Goal: Task Accomplishment & Management: Complete application form

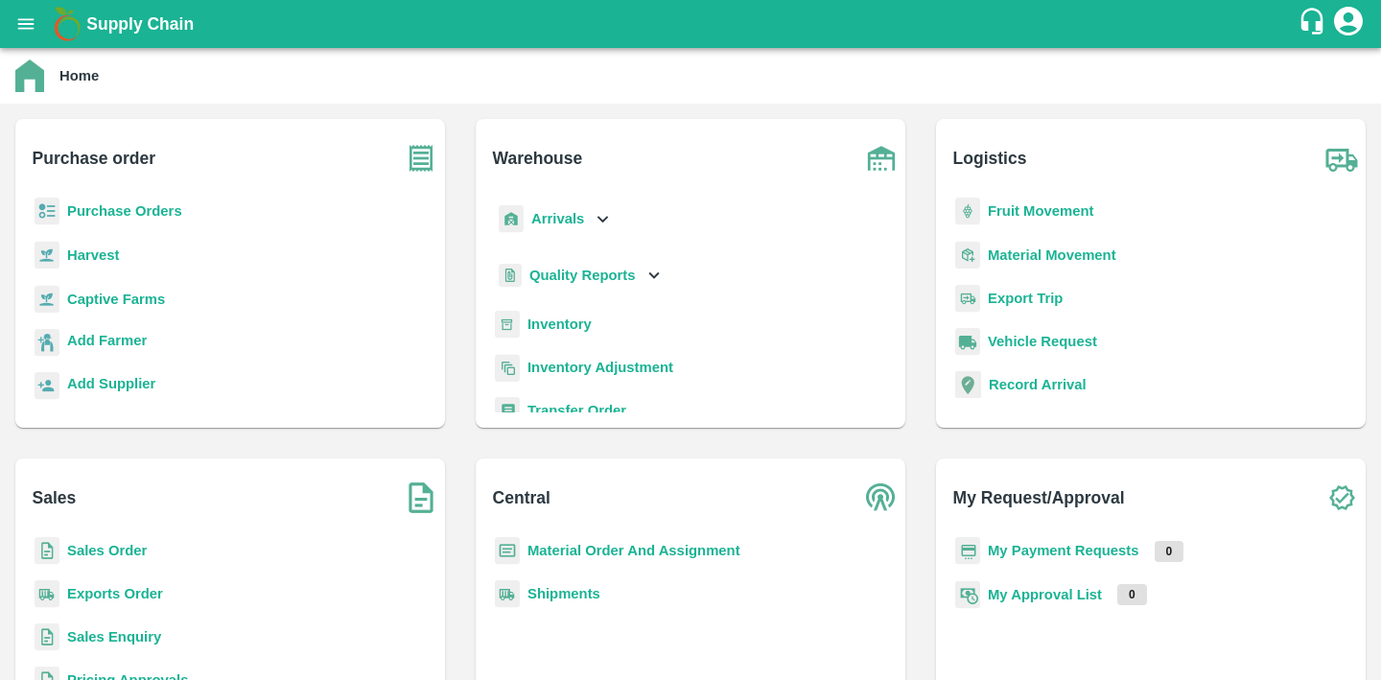
click at [573, 317] on b "Inventory" at bounding box center [560, 324] width 64 height 15
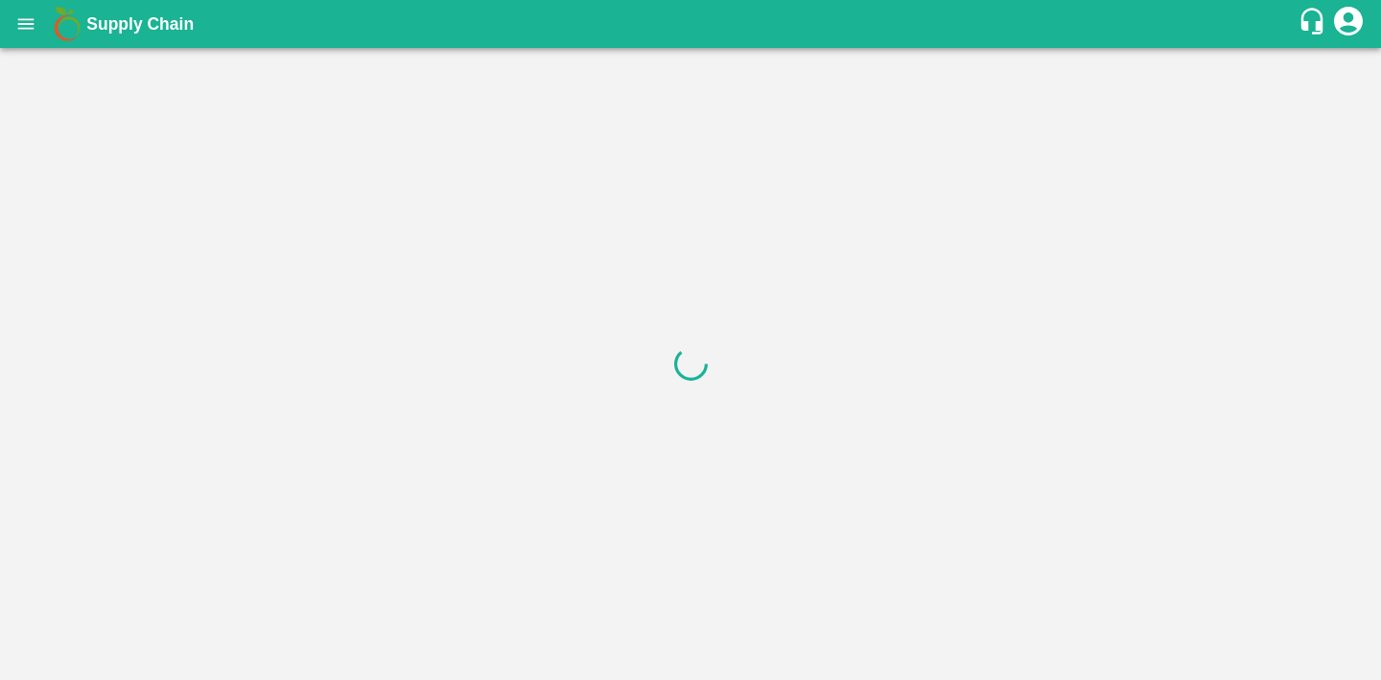
click at [25, 29] on icon "open drawer" at bounding box center [25, 23] width 21 height 21
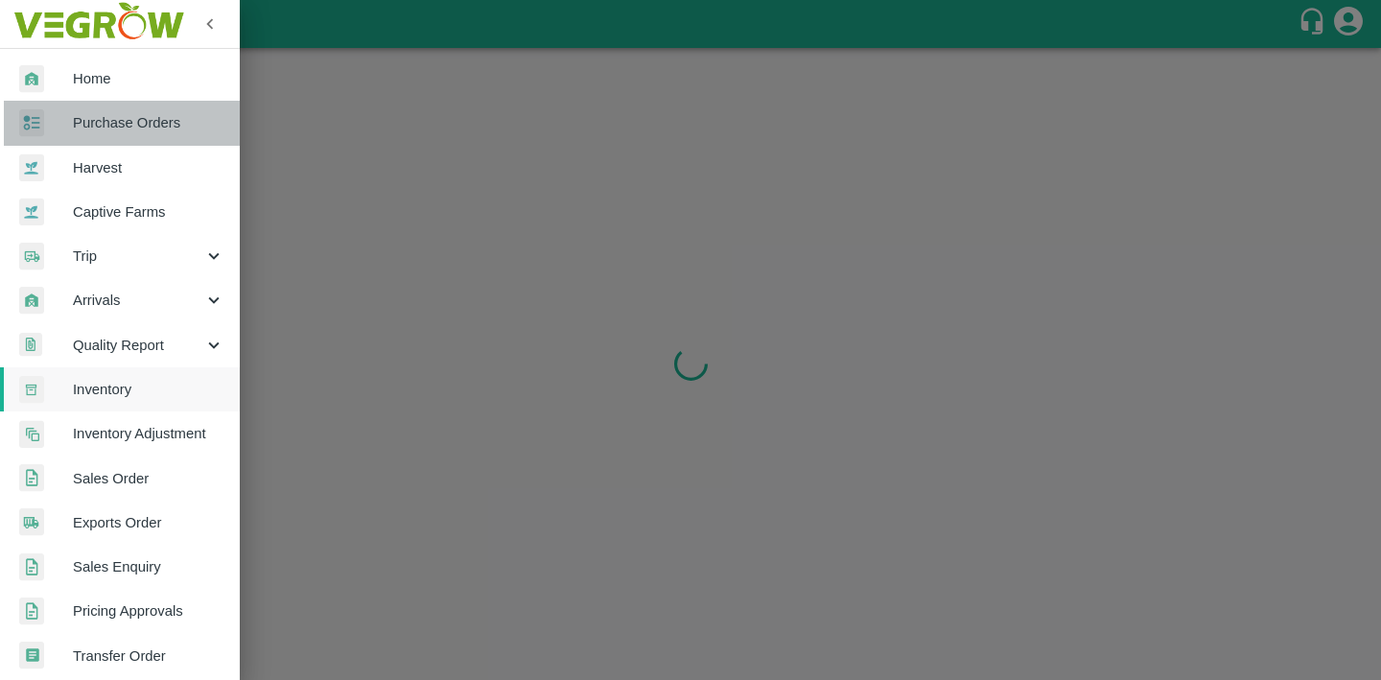
click at [135, 114] on span "Purchase Orders" at bounding box center [149, 122] width 152 height 21
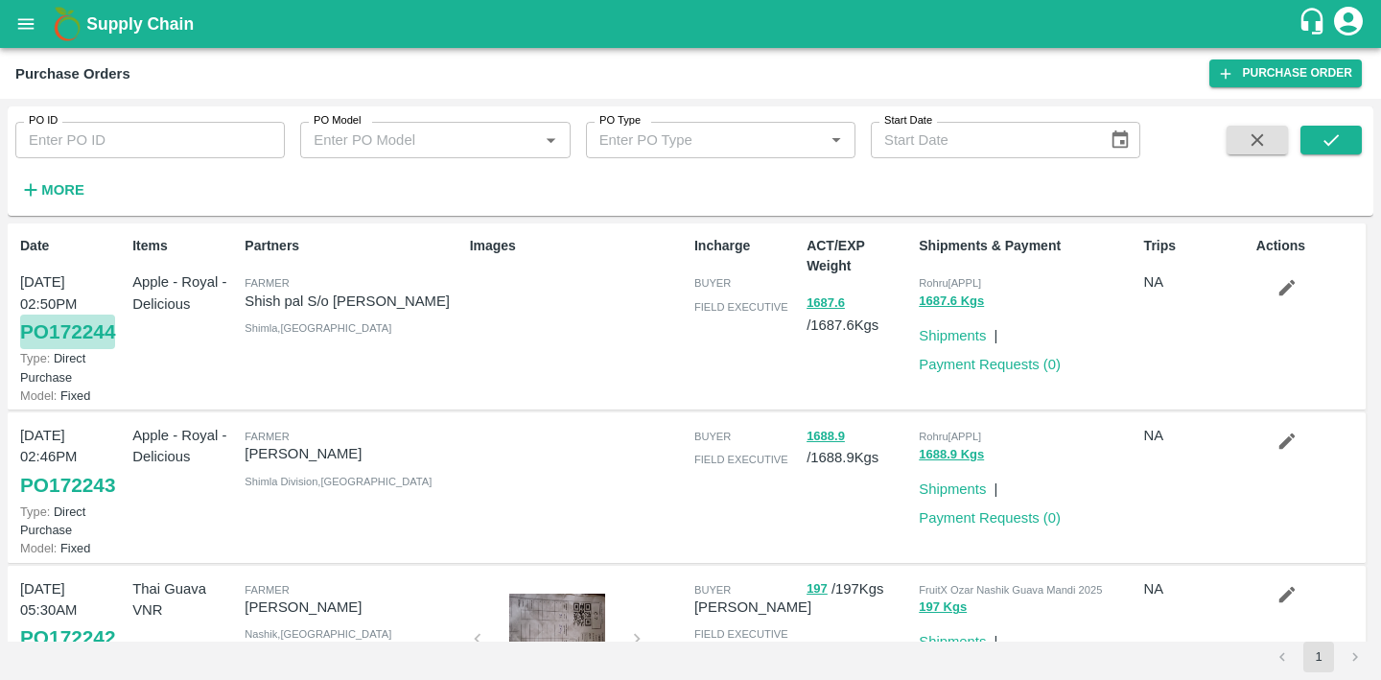
click at [59, 331] on link "PO 172244" at bounding box center [67, 332] width 95 height 35
click at [1286, 284] on icon "button" at bounding box center [1287, 288] width 16 height 16
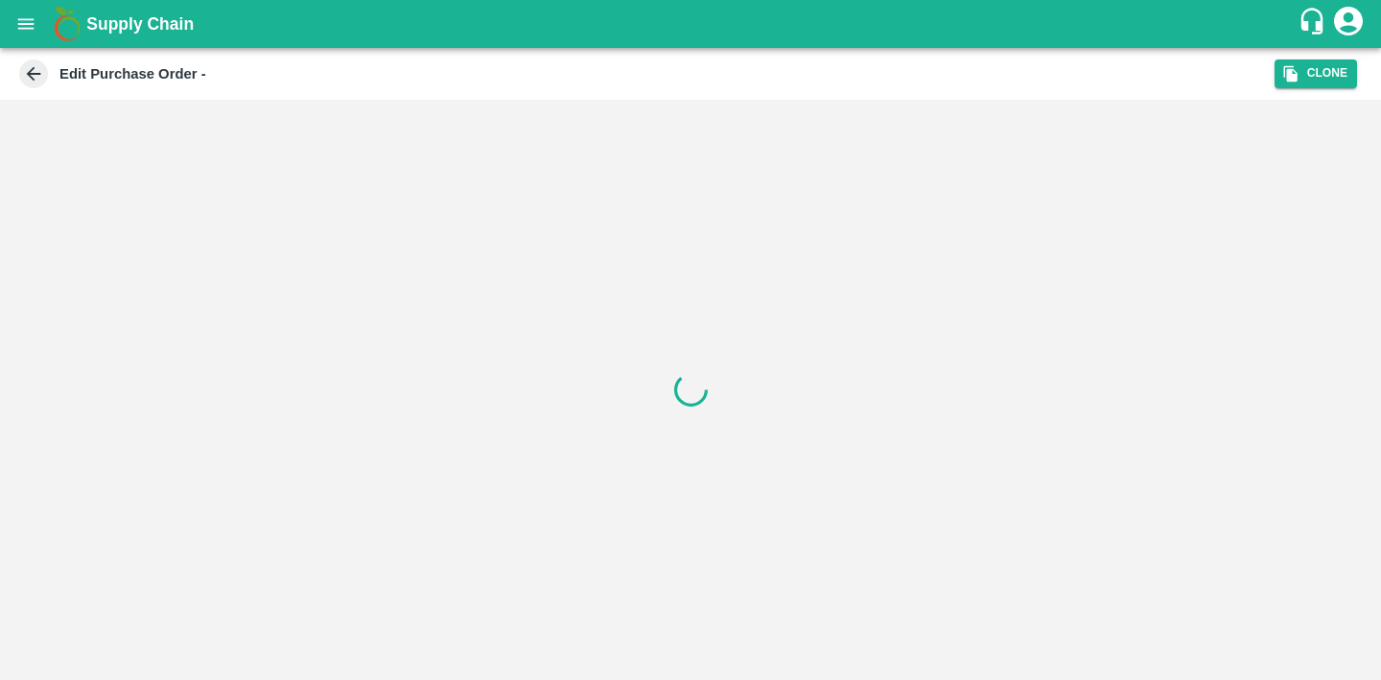
click at [882, 83] on div "Edit Purchase Order -" at bounding box center [645, 73] width 1260 height 29
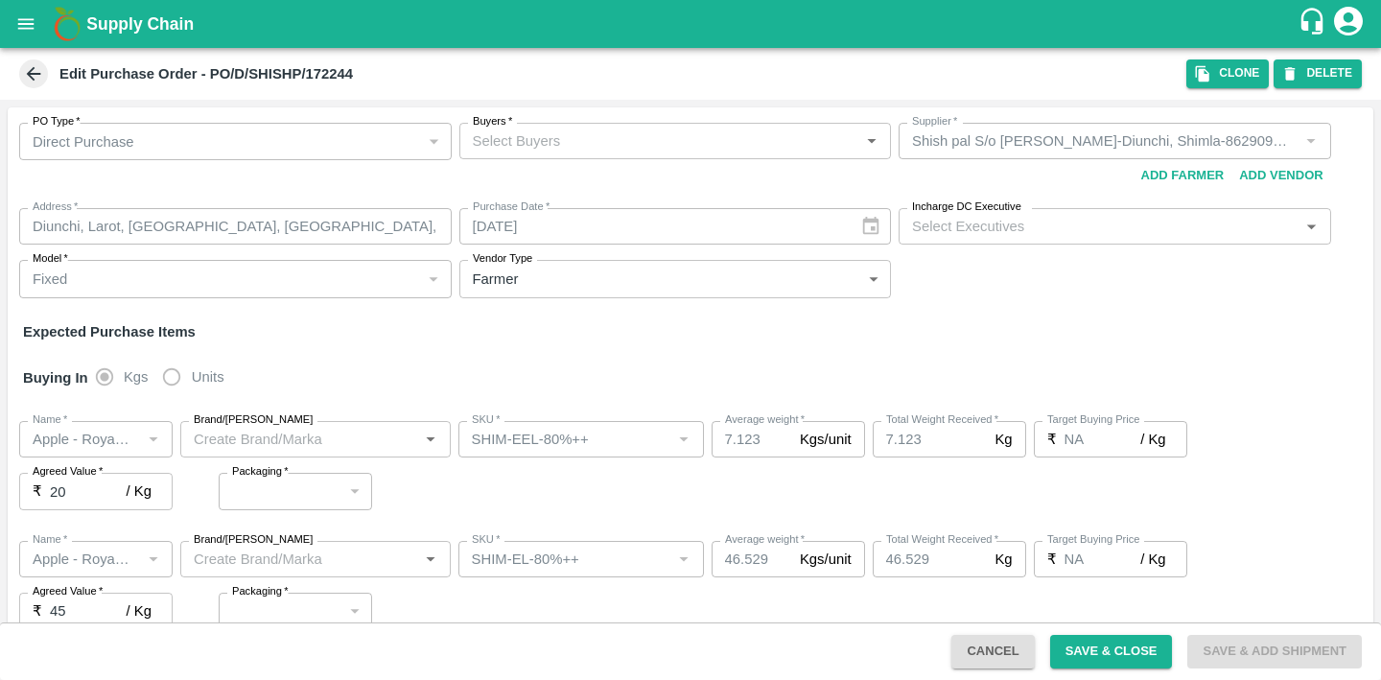
type input "Shish pal S/o [PERSON_NAME]-Diunchi, Shimla-8629096917(Farmer)"
type input "Apple - Royal - Delicious"
type input "SHIM-EEL-80%++"
type input "NA"
type input "Apple - Royal - Delicious"
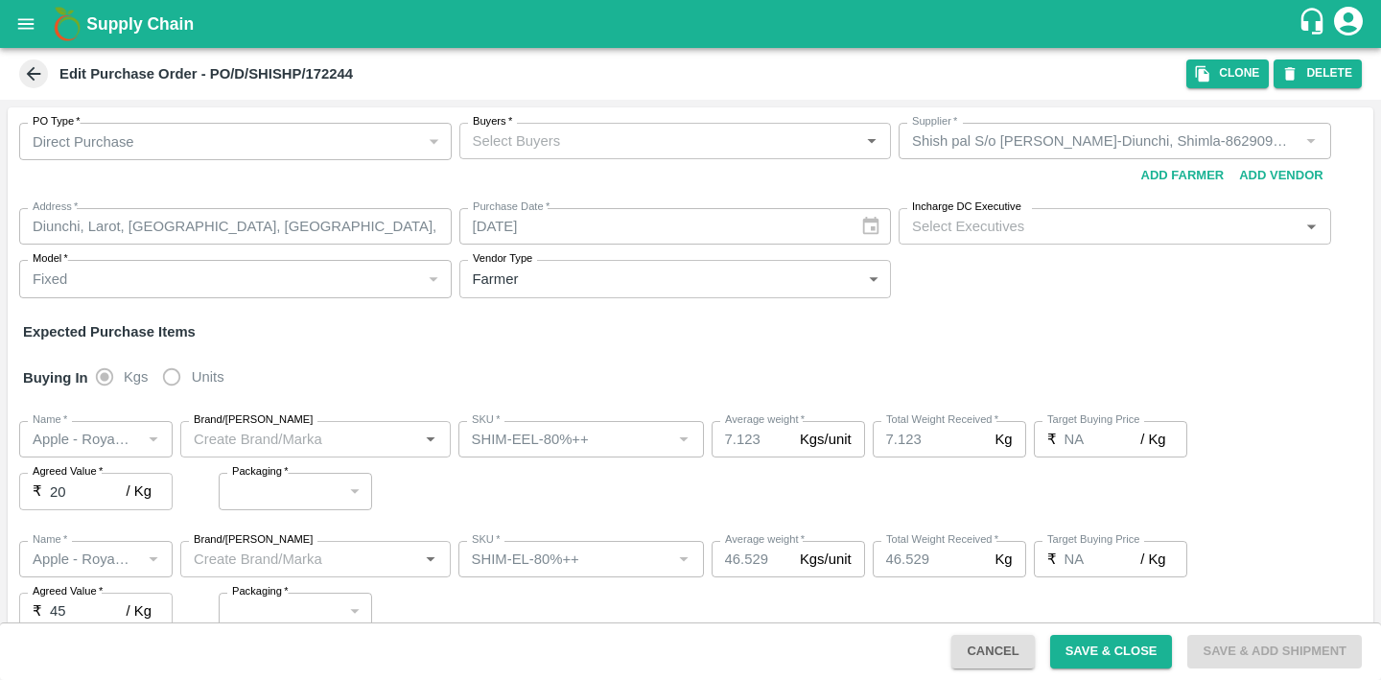
type input "SHIM-EL-80%++"
type input "NA"
type input "Apple - Royal - Delicious"
type input "SHIM-L-80%++"
type input "NA"
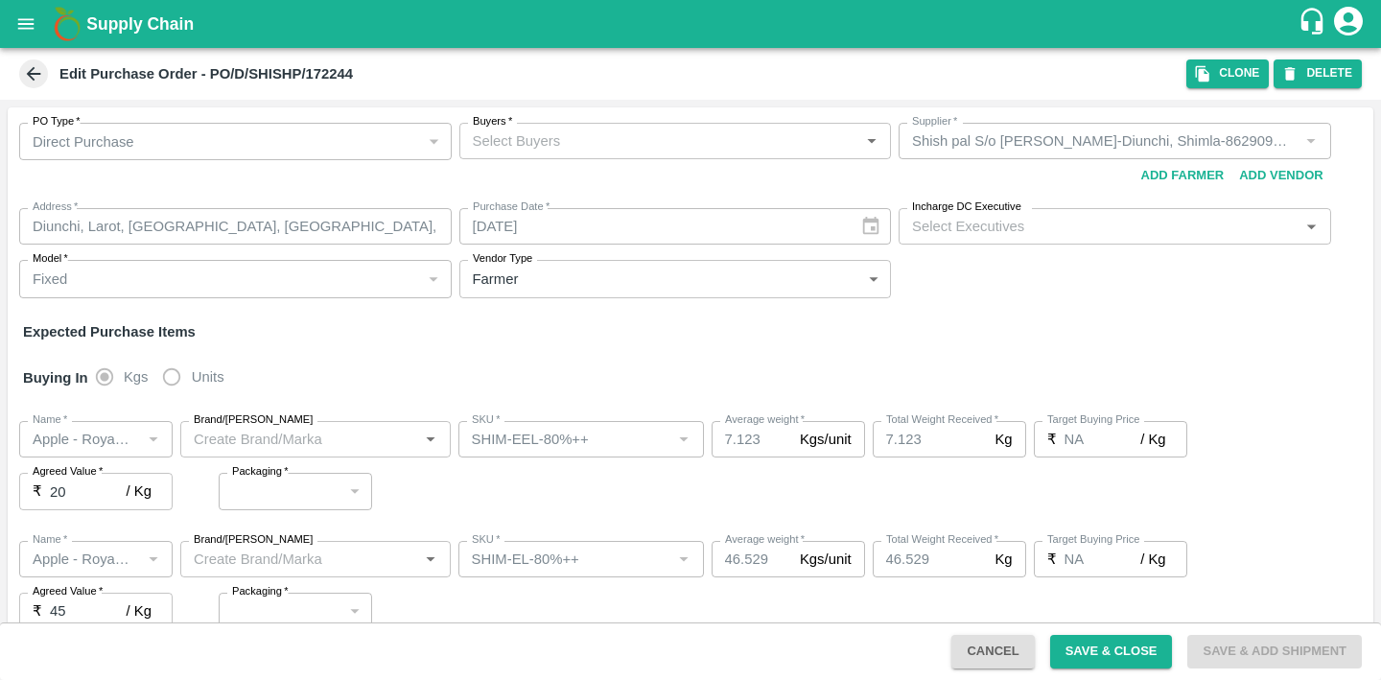
type input "Apple - Royal - Delicious"
type input "SHIM-M-80%++"
type input "NA"
type input "Apple - Royal - Delicious"
type input "SHIM-S-80%++"
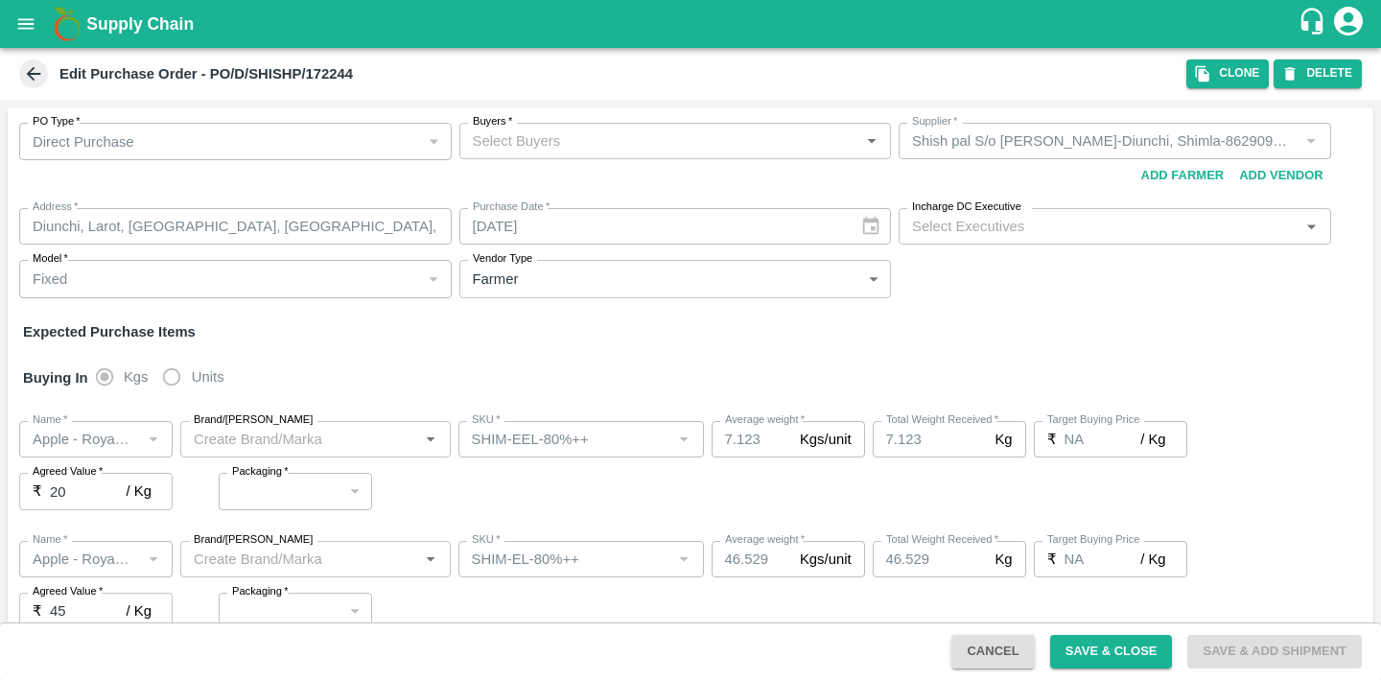
type input "NA"
type input "Apple - Royal - Delicious"
type input "SHIM-ES-80%++"
type input "NA"
type input "Apple - Royal - Delicious"
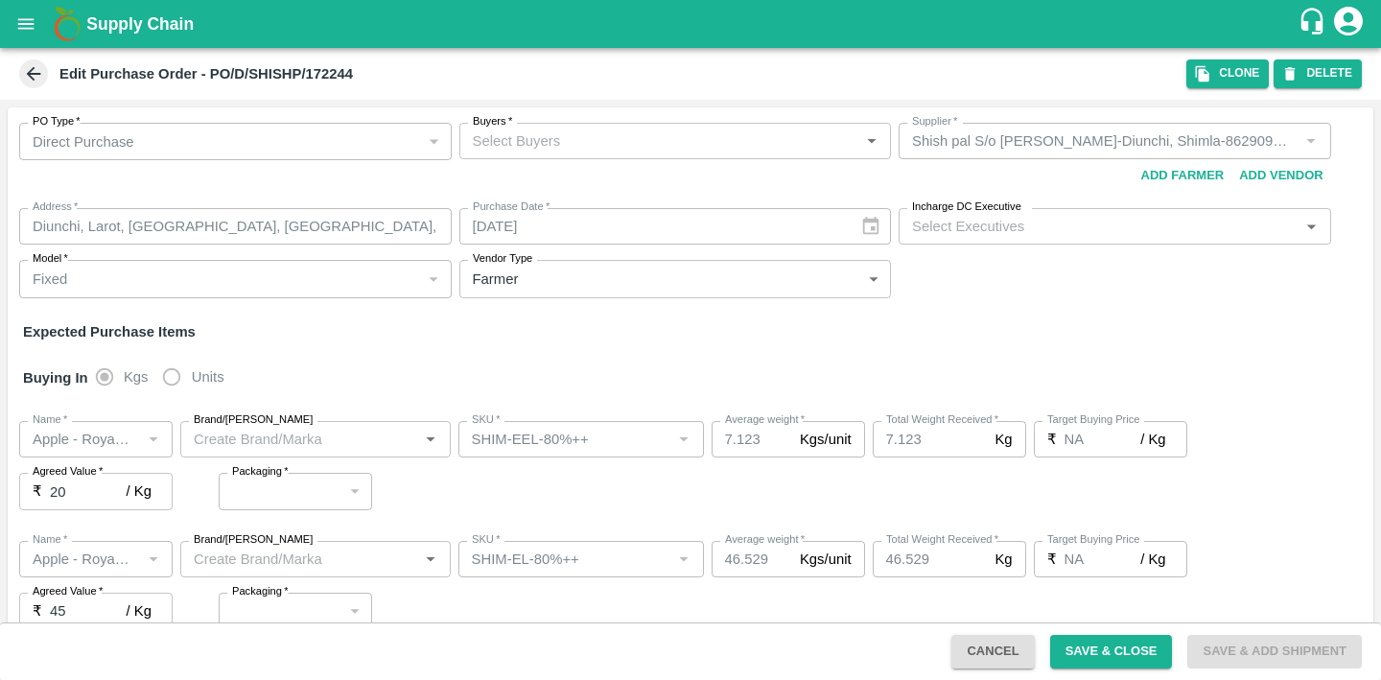
type input "SHIM-EES-80%++"
type input "NA"
type input "Apple - Royal - Delicious"
type input "[PERSON_NAME]-80%++"
type input "NA"
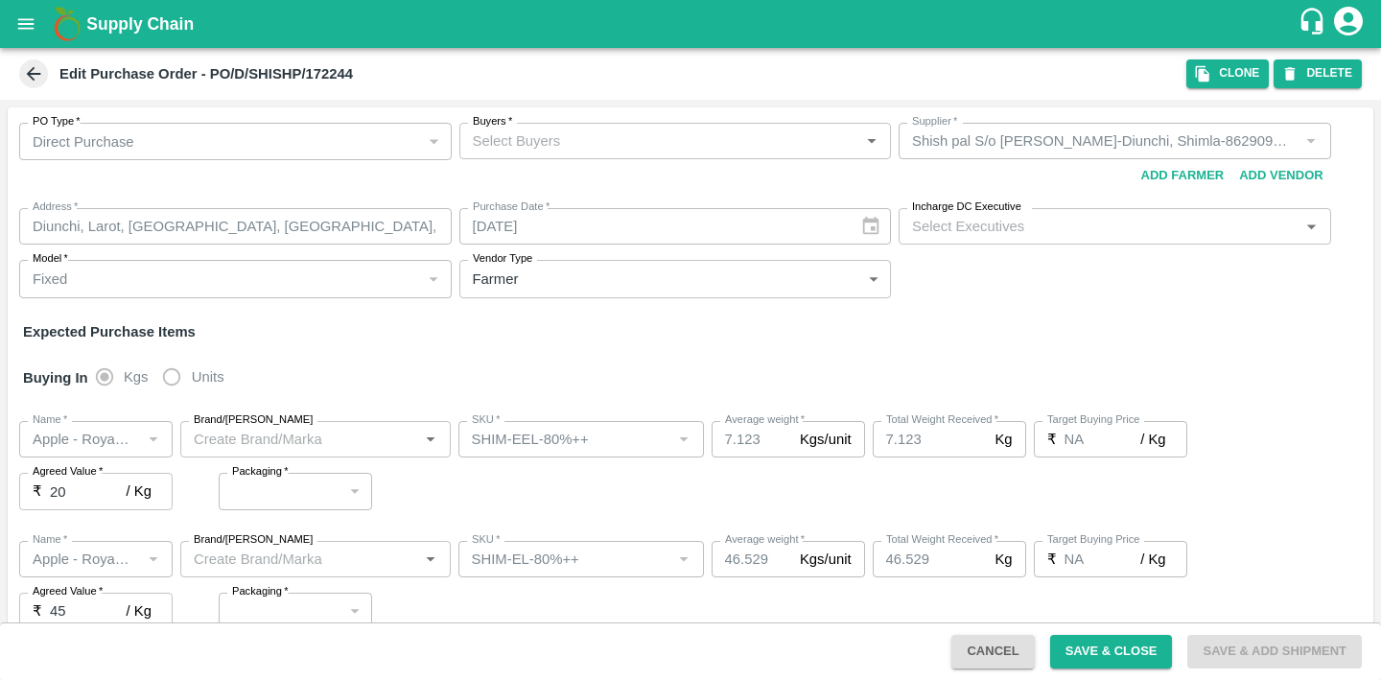
type input "Apple - Royal - Delicious"
type input "SHIM-US-80%++"
type input "NA"
type input "Apple - Royal - Delicious"
type input "SHIM-EEL-60%-80%"
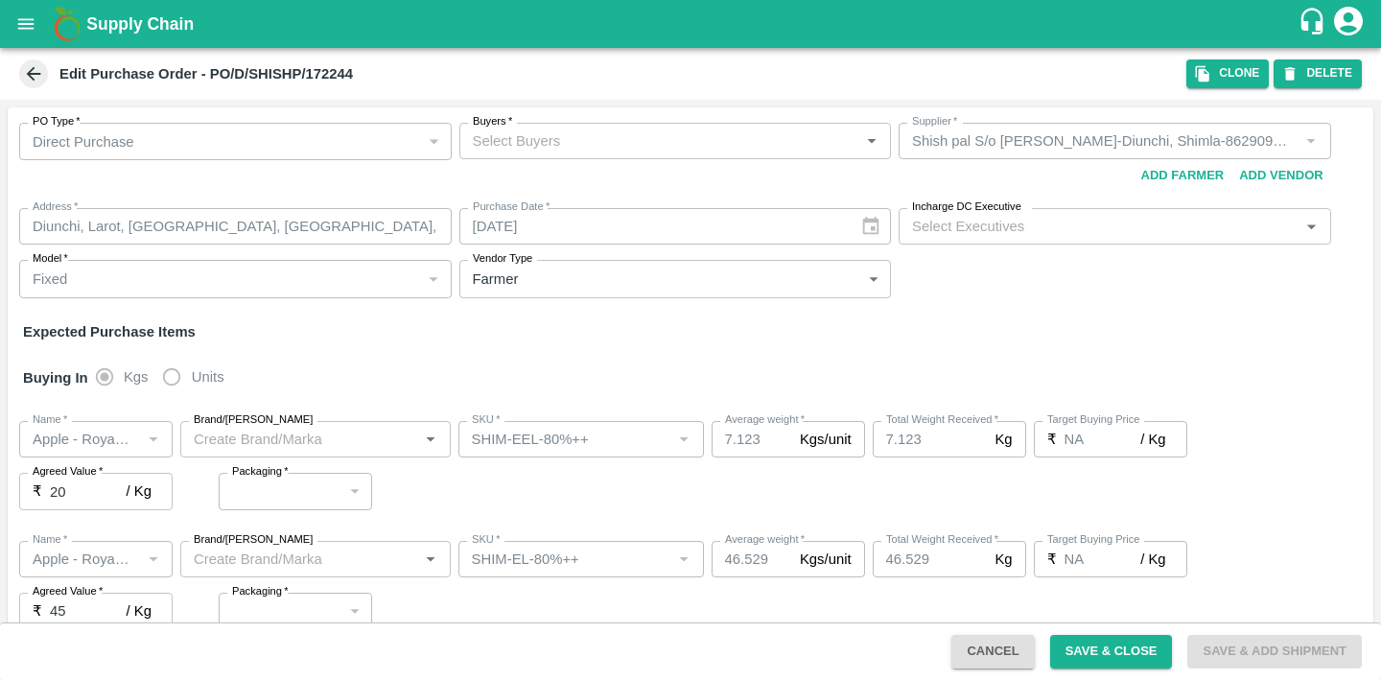
type input "NA"
type input "Apple - Royal - Delicious"
type input "SHIM-EL-60%-80%"
type input "NA"
type input "Apple - Royal - Delicious"
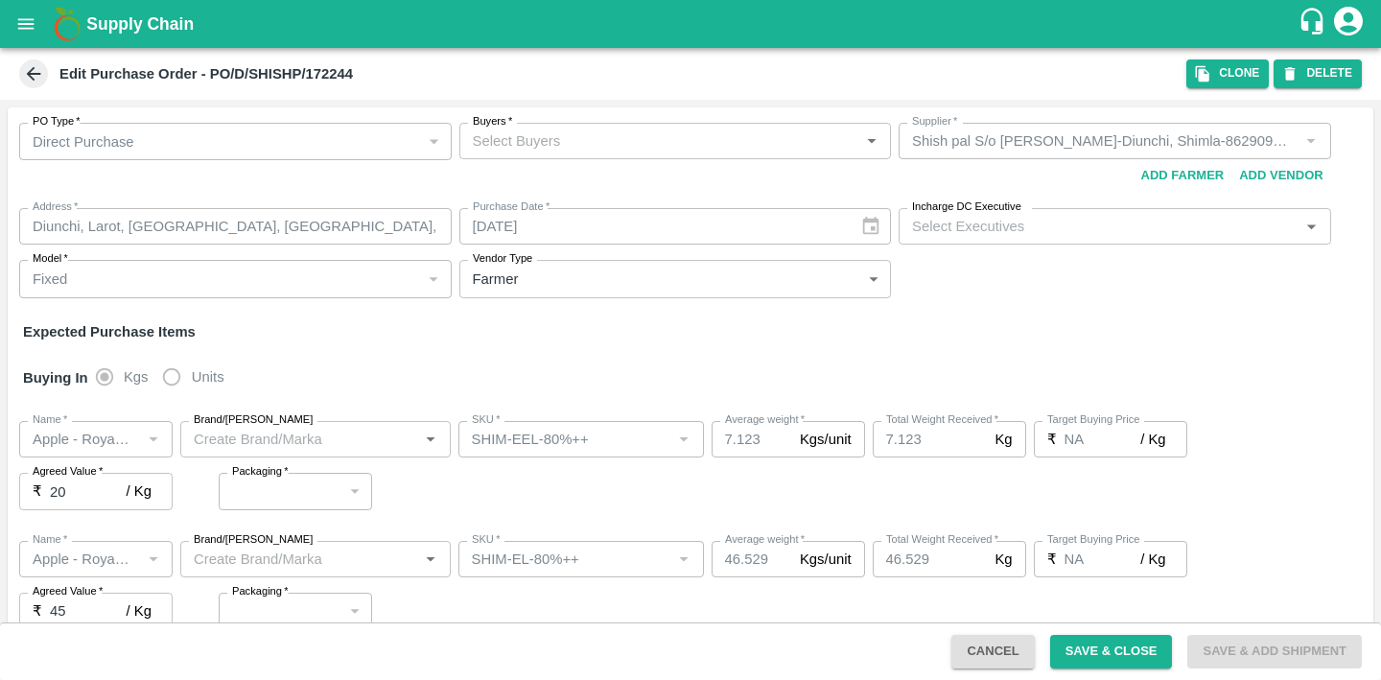
type input "SHIM-L-60%-80%"
type input "NA"
type input "Apple - Royal - Delicious"
type input "SHIM-M-60%-80%"
type input "NA"
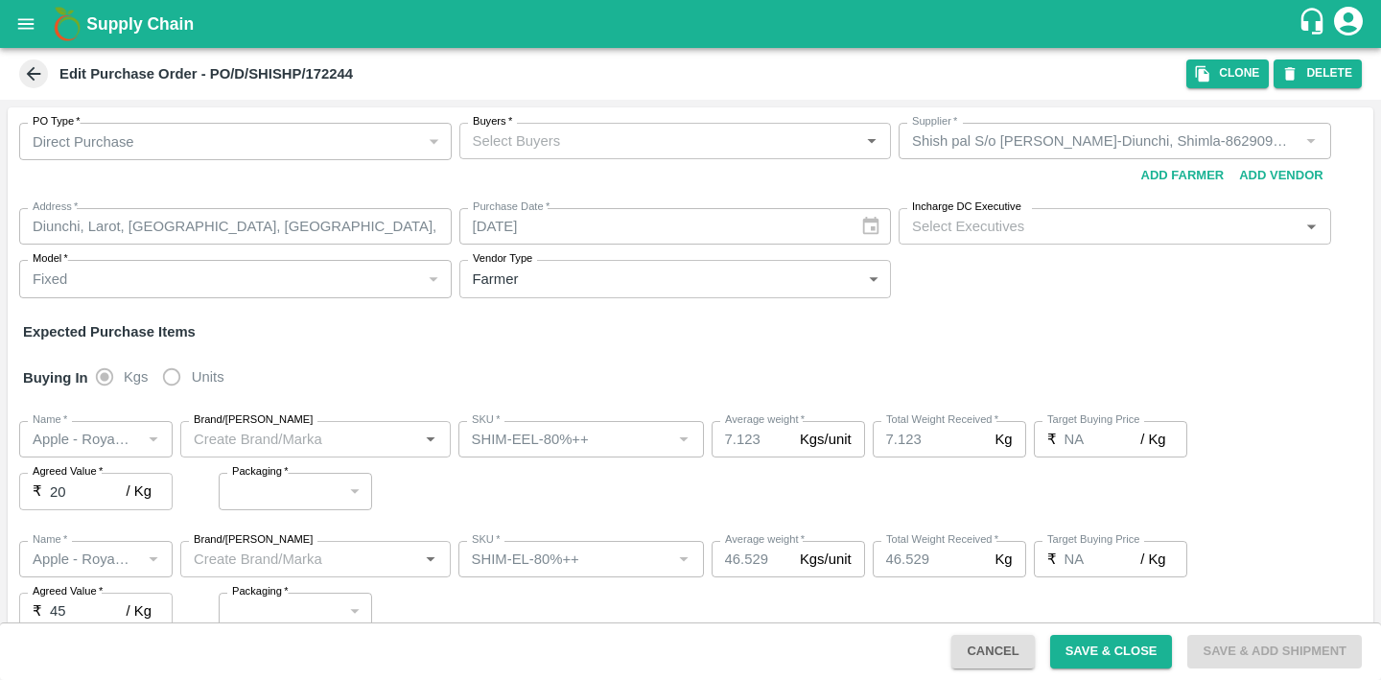
type input "Apple - Royal - Delicious"
type input "SHIM-S-60%-80%"
type input "NA"
type input "Apple - Royal - Delicious"
type input "SHIM-ES-60%-80%"
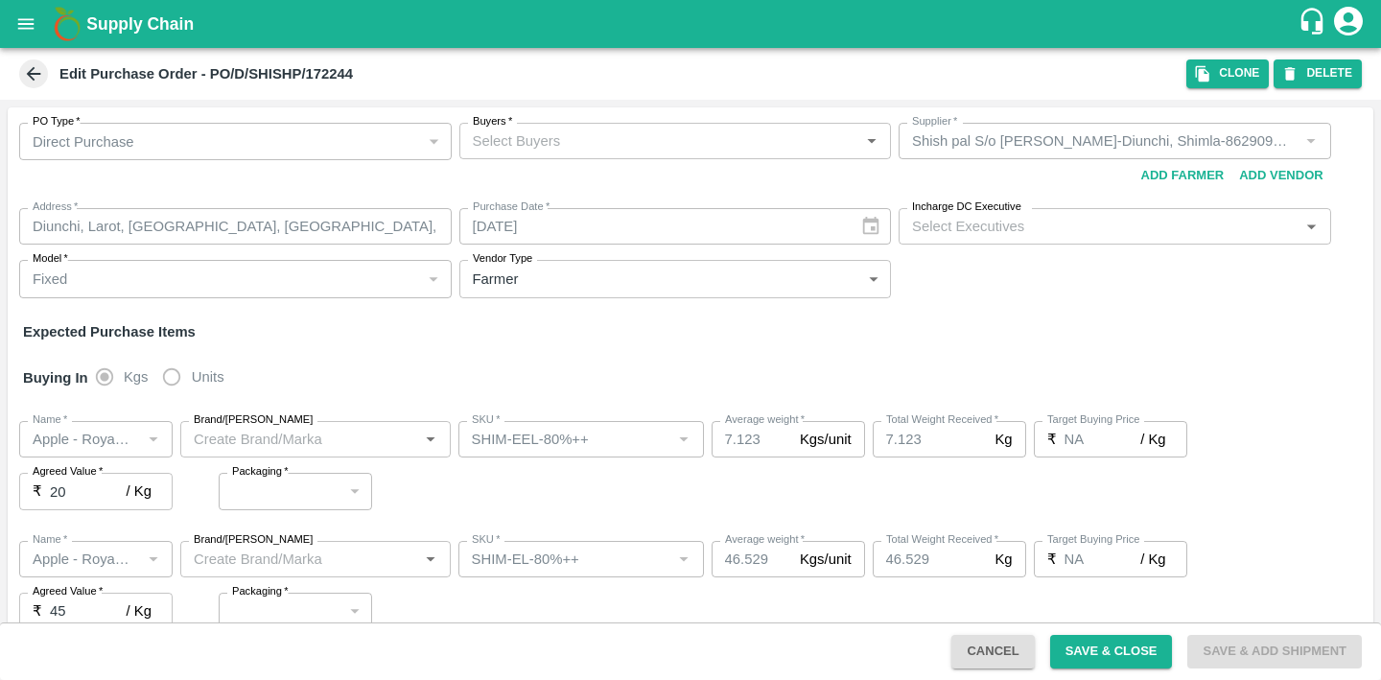
type input "NA"
type input "Apple - Royal - Delicious"
type input "SHIM-EES-60%-80%"
type input "NA"
type input "Apple - Royal - Delicious"
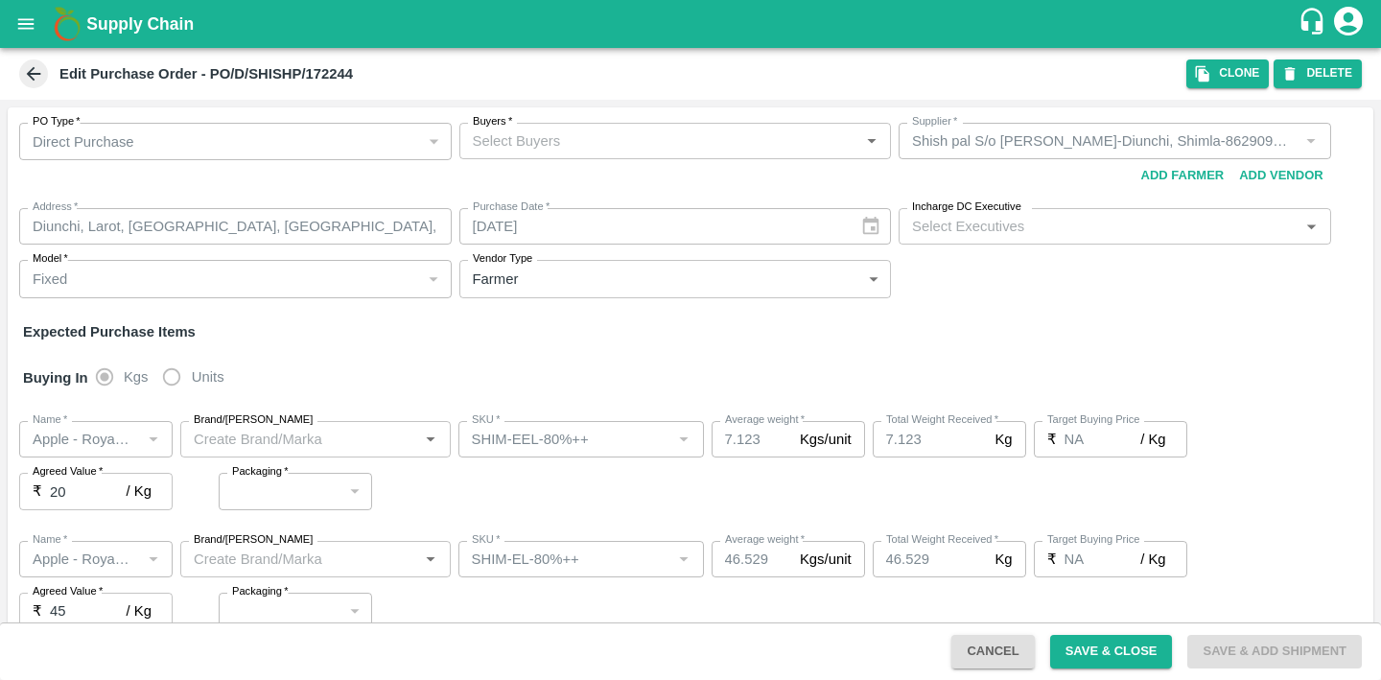
type input "[PERSON_NAME]-60%-80%"
type input "NA"
type input "Apple - Royal - Delicious"
type input "SHIM-US-60%-80%"
type input "NA"
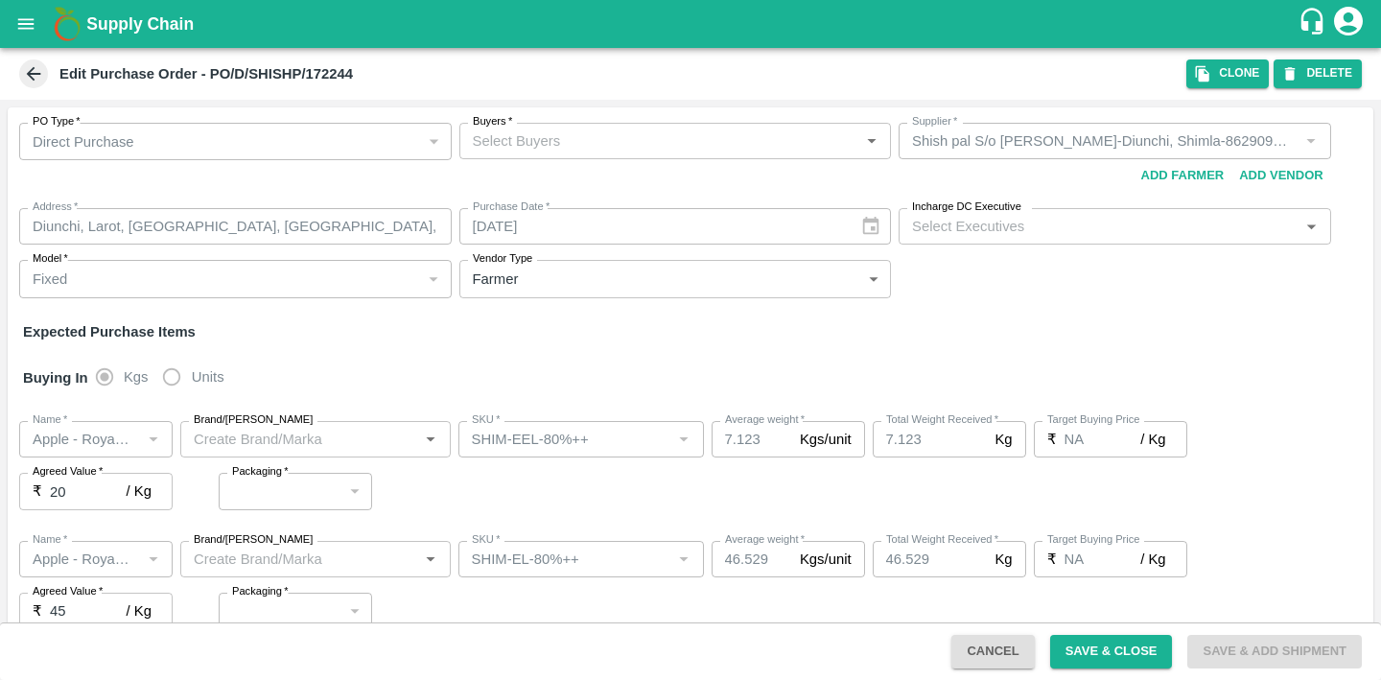
type input "Apple - Royal - Delicious"
type input "SHIM-EL-60%--"
type input "NA"
type input "Apple - Royal - Delicious"
type input "SHIM-L-60%--"
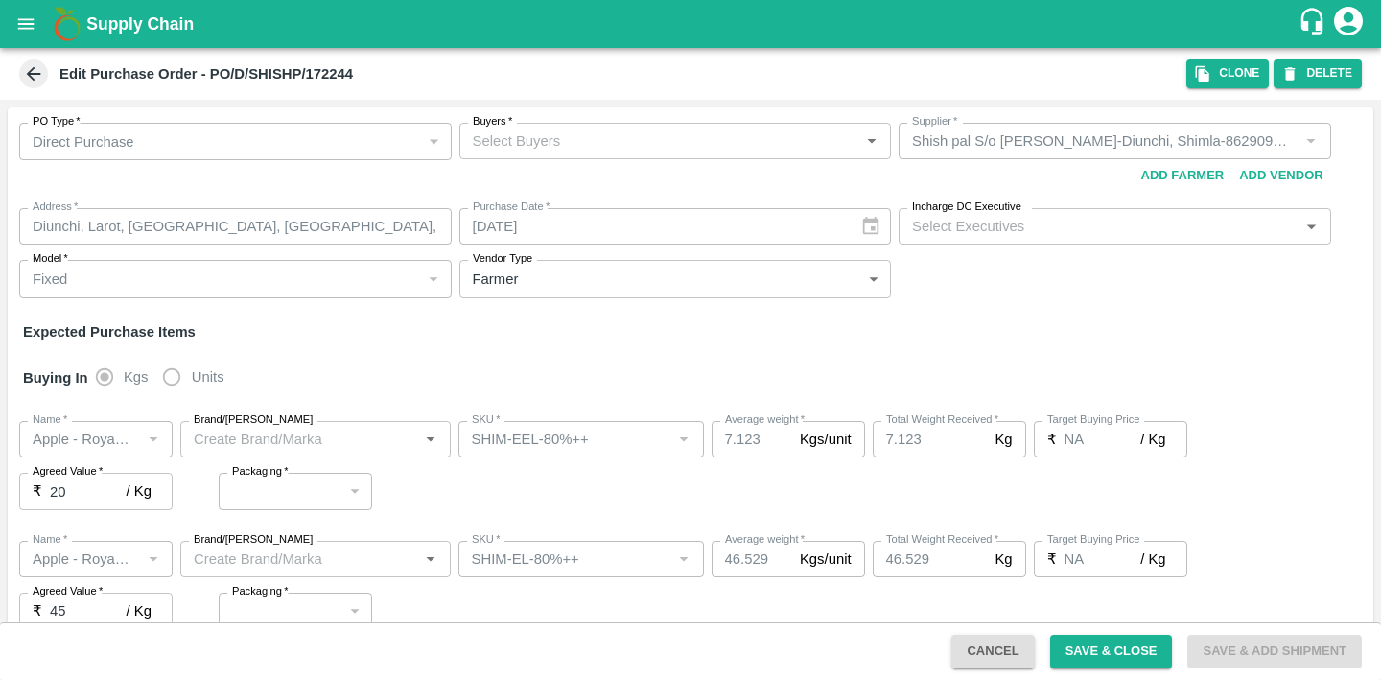
type input "NA"
type input "Apple - Royal - Delicious"
type input "SHIM-M-60%--"
type input "NA"
type input "Apple - Royal - Delicious"
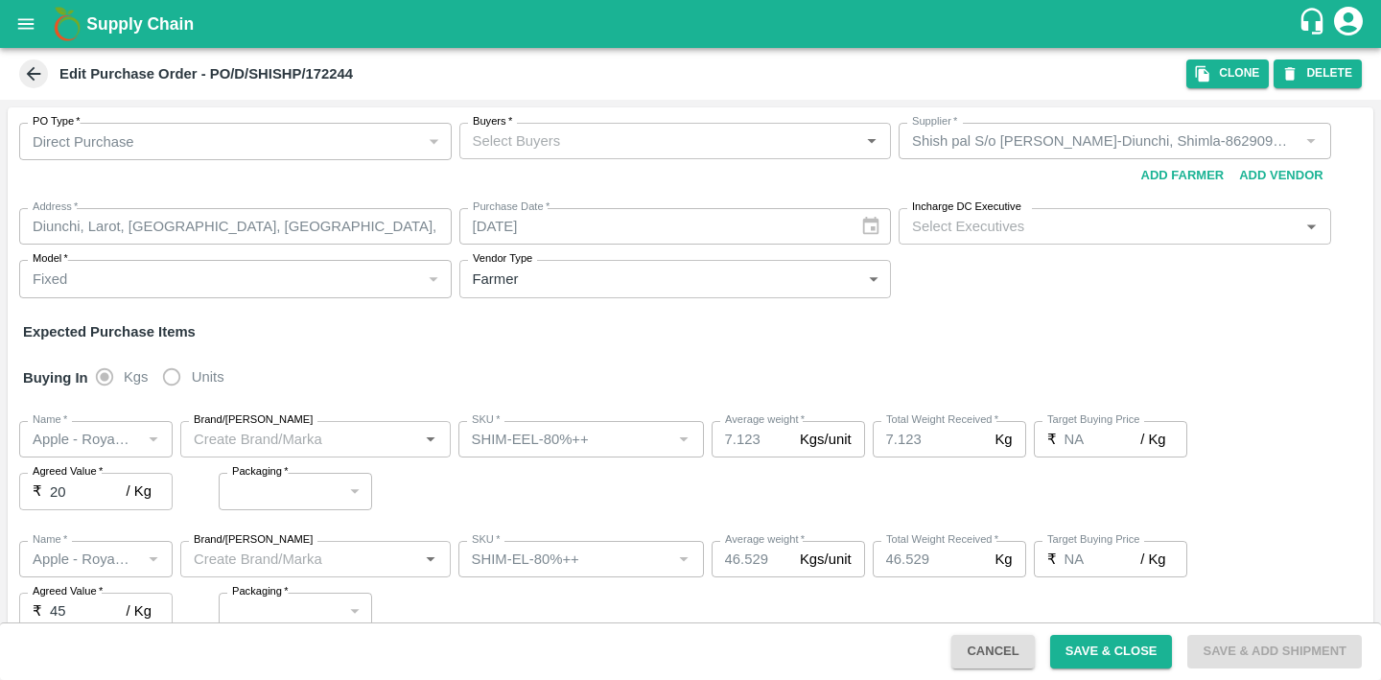
type input "SHIM-S-60%--"
type input "NA"
type input "Apple - Royal - Delicious"
type input "SHIM-ES-60%--"
type input "NA"
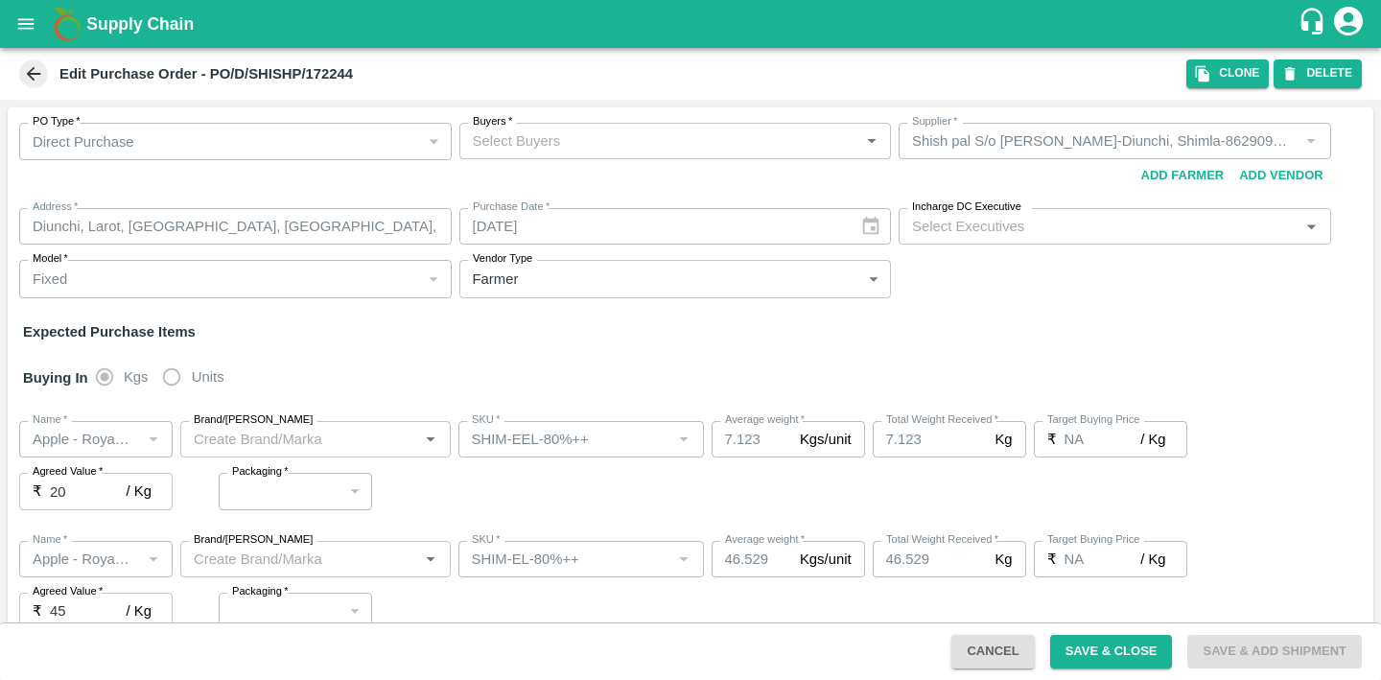
type input "Apple - Royal - Delicious"
type input "SHIM-EES-60%--"
type input "NA"
type input "Apple - Royal - Delicious"
type input "[PERSON_NAME]-60%--"
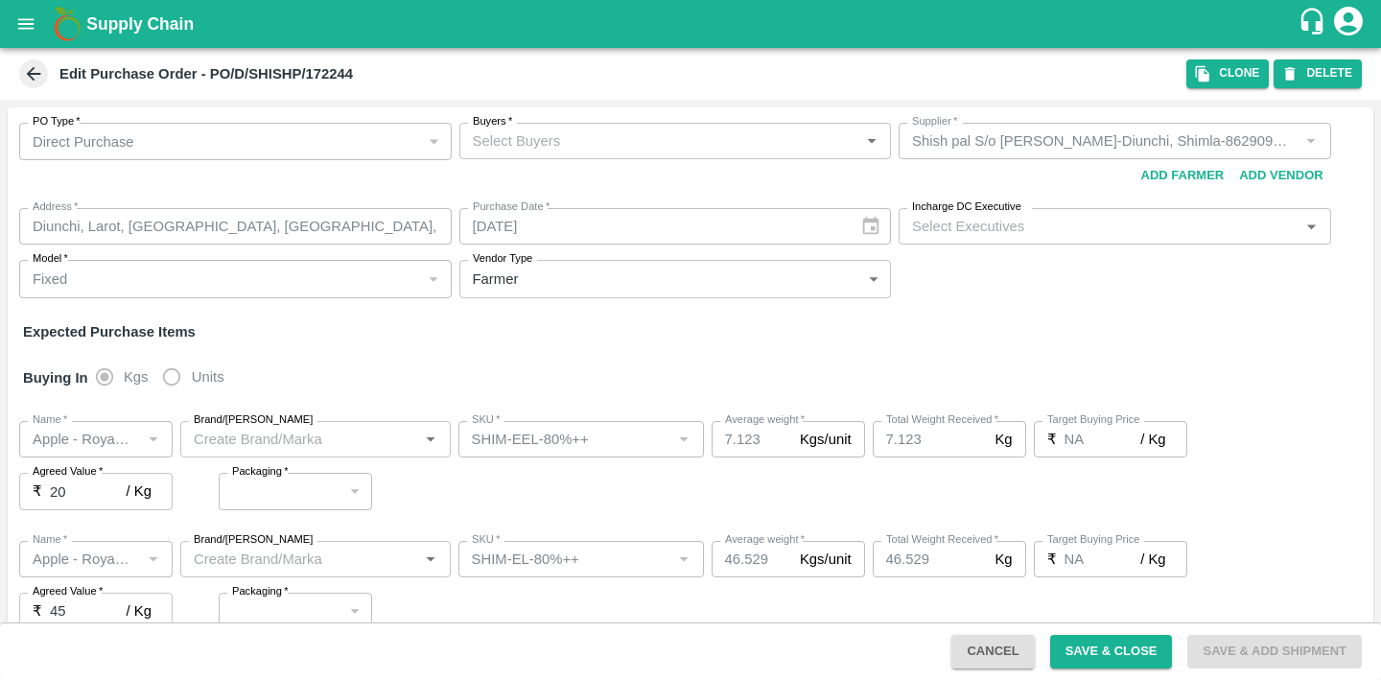
type input "NA"
type input "Apple - Royal - Delicious"
type input "SHIM-US-60%--"
type input "NA"
type input "Apple - Royal - Delicious"
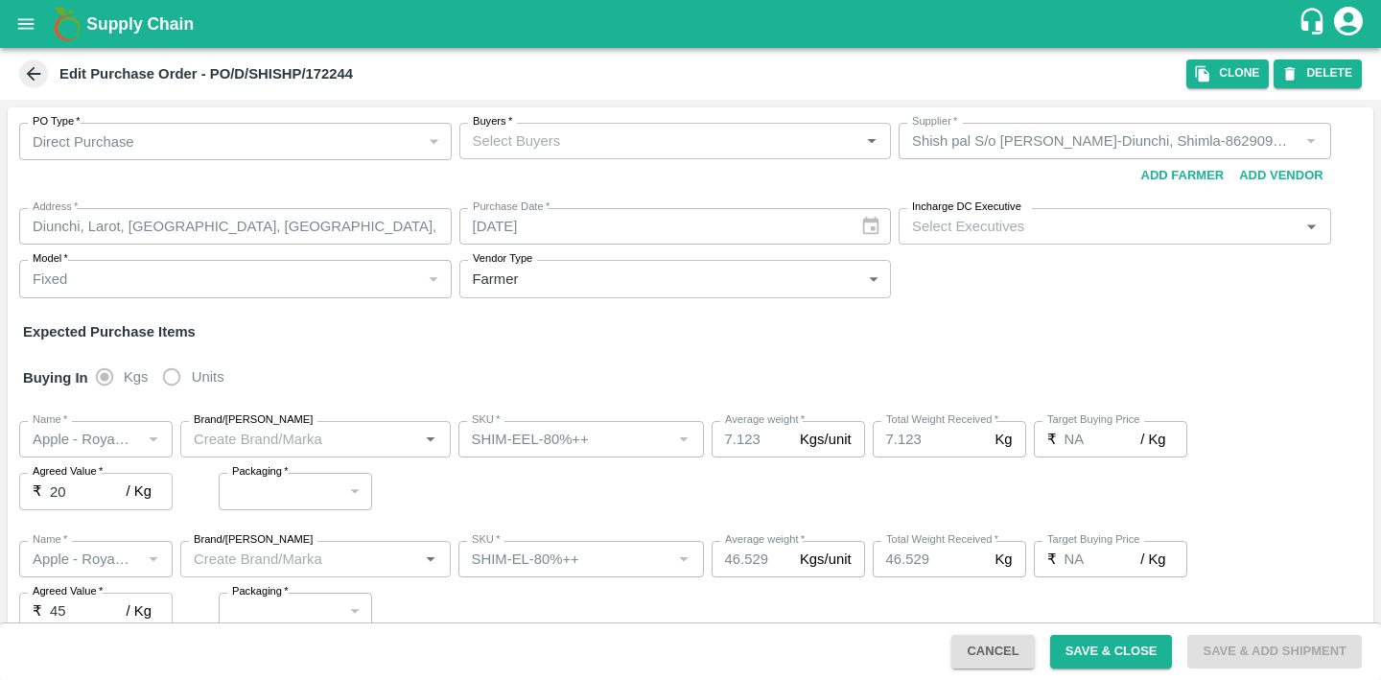
type input "SHIM-ALL-ROL"
type input "NA"
click at [32, 89] on div "Edit Purchase Order - PO/D/SHISHP/172244 Clone DELETE" at bounding box center [690, 74] width 1381 height 52
click at [32, 80] on icon at bounding box center [33, 73] width 21 height 21
